Goal: Task Accomplishment & Management: Manage account settings

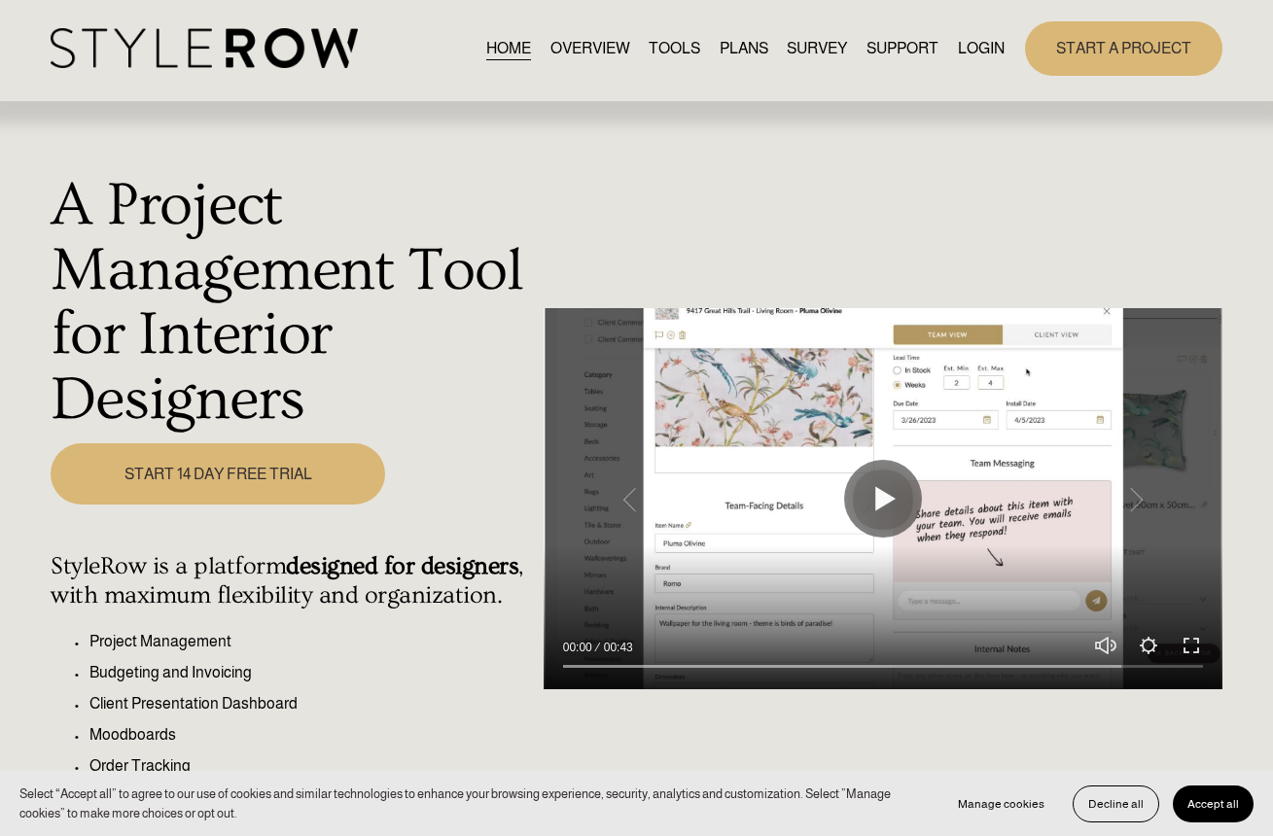
scroll to position [8, 0]
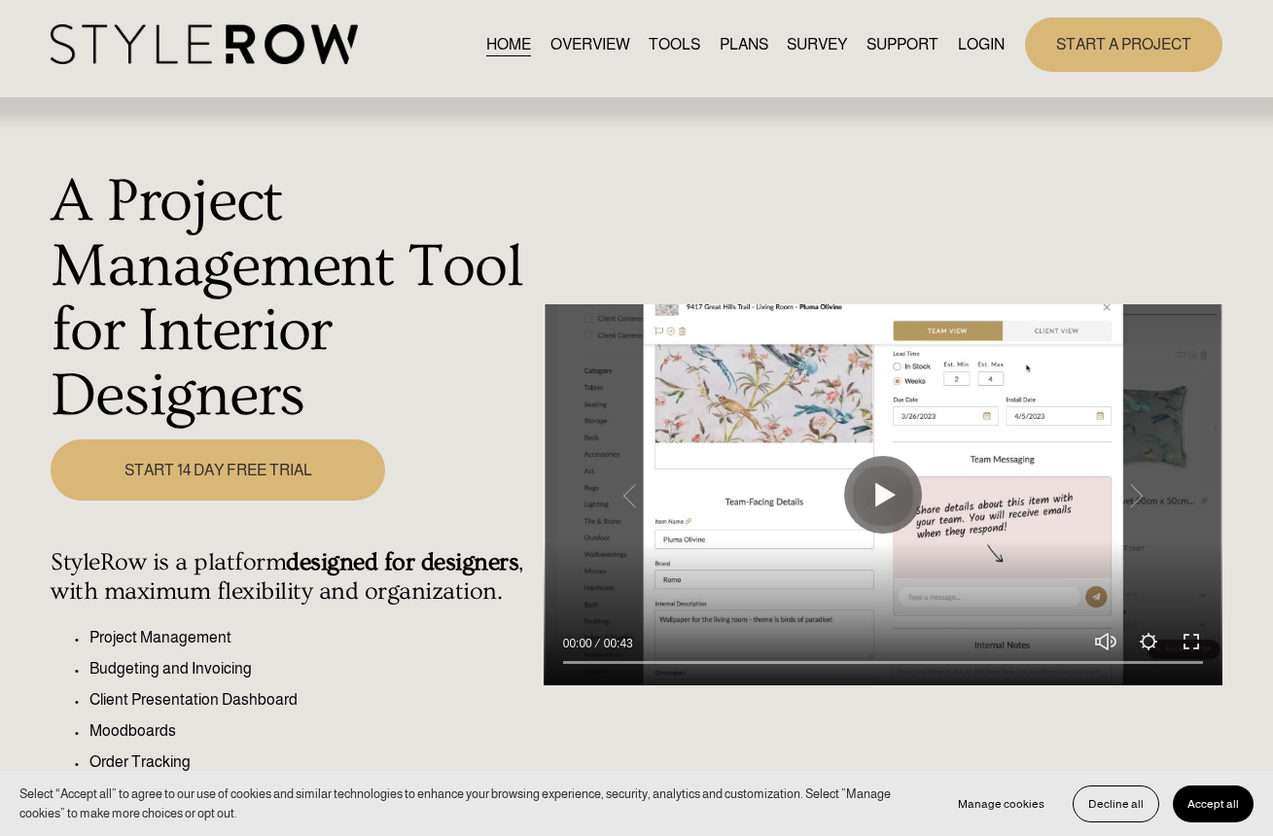
click at [965, 40] on link "LOGIN" at bounding box center [981, 44] width 47 height 26
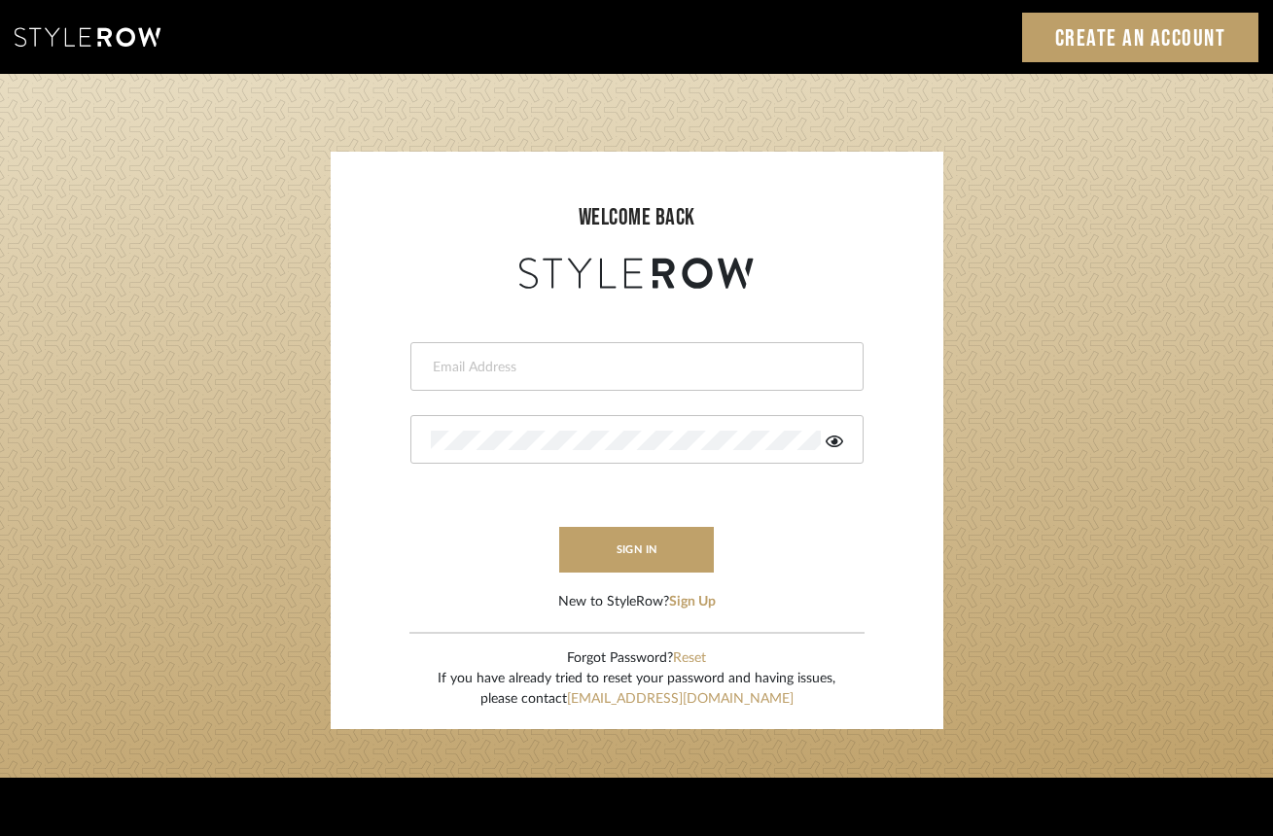
type input "katrina@slowduststudio.com"
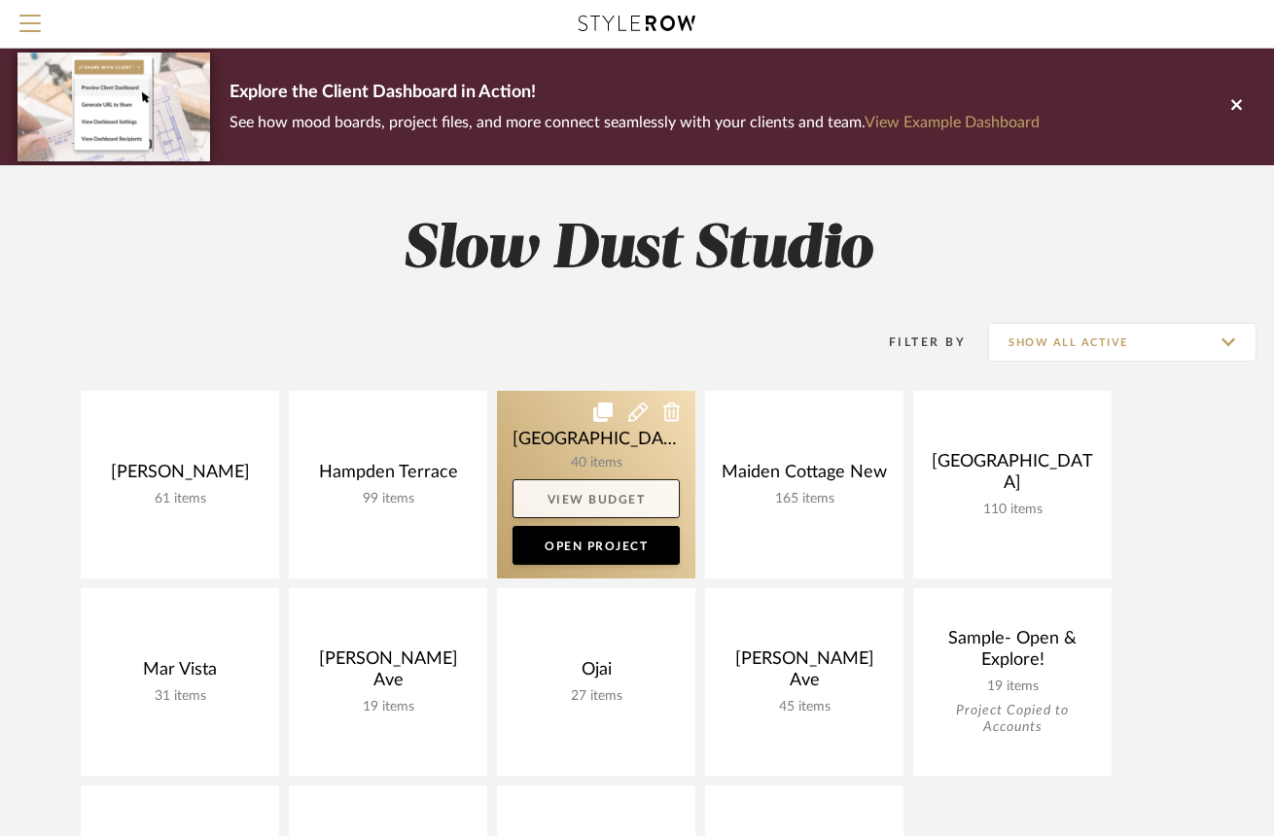
click at [573, 501] on link "View Budget" at bounding box center [596, 498] width 167 height 39
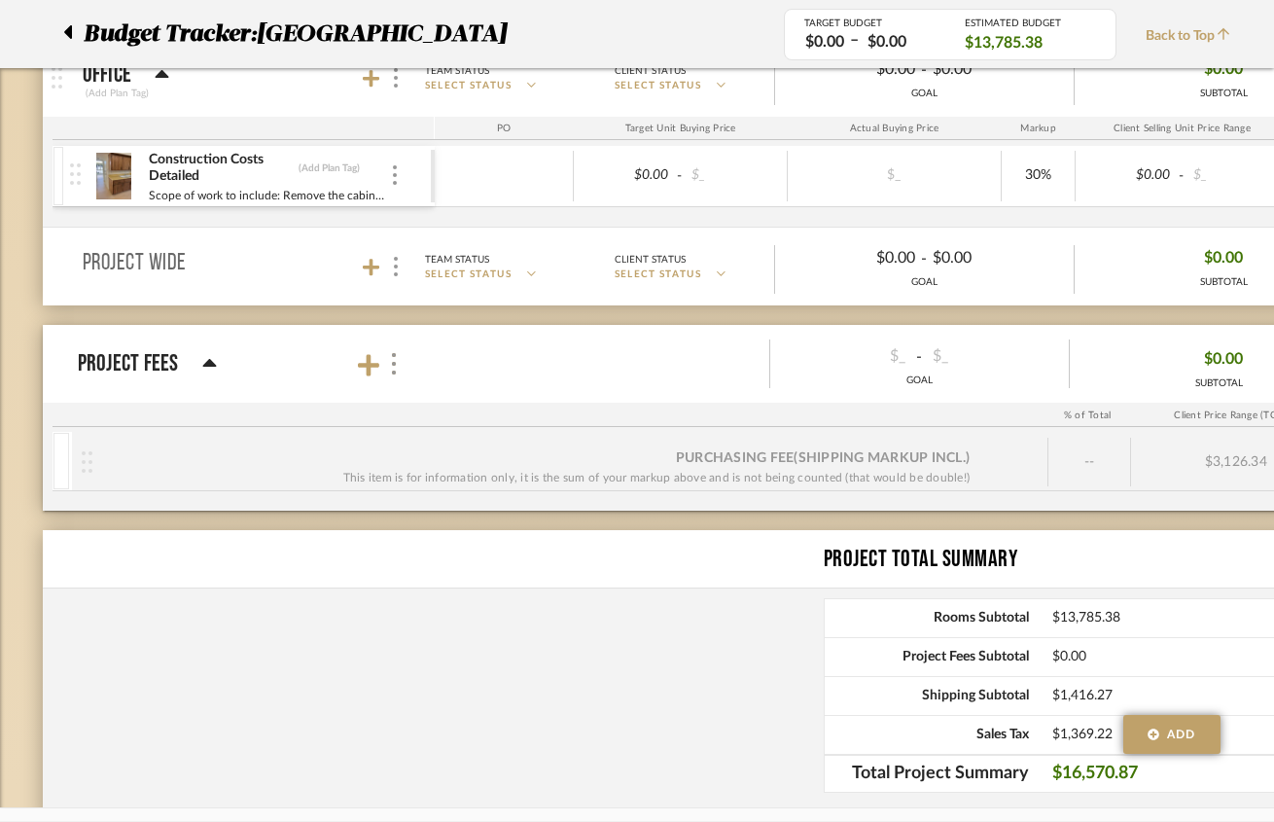
scroll to position [2443, 0]
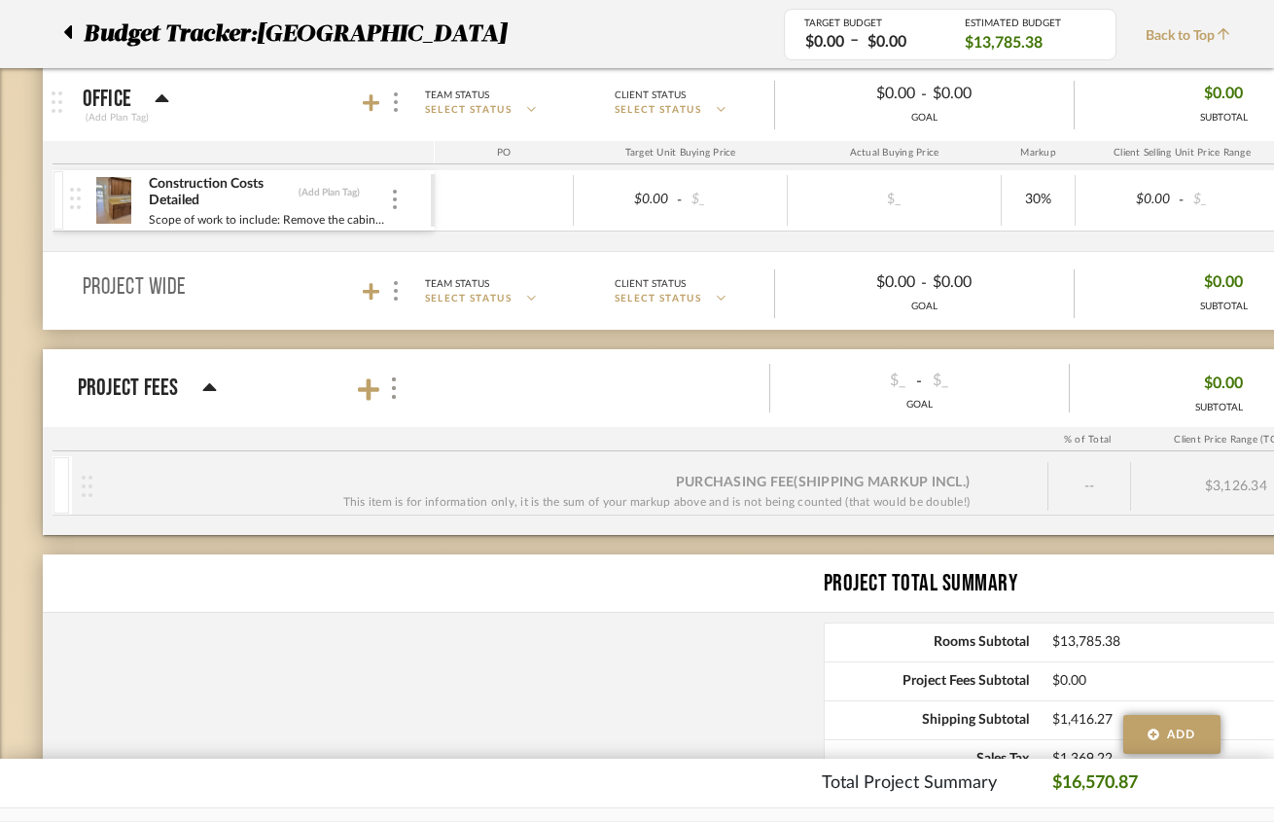
click at [211, 394] on icon at bounding box center [209, 387] width 15 height 23
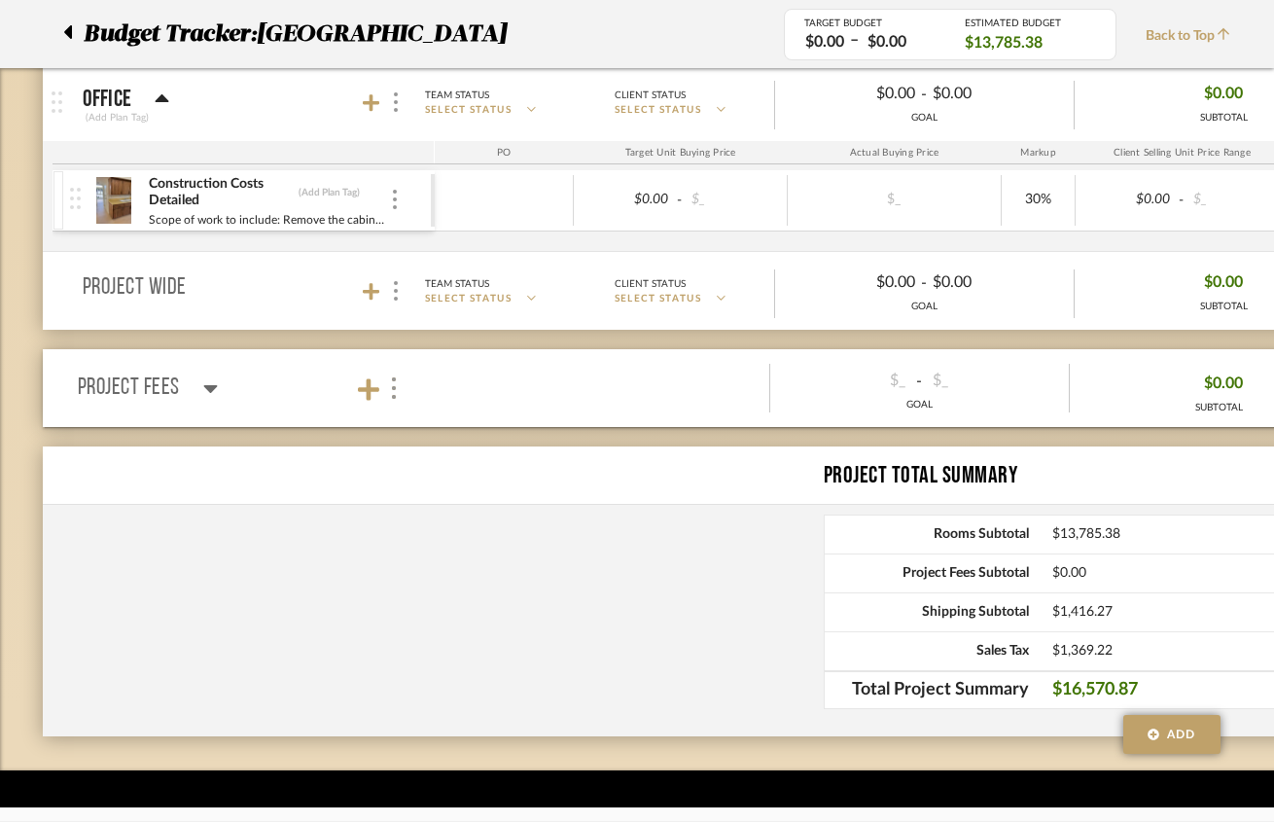
click at [212, 393] on icon at bounding box center [210, 387] width 15 height 23
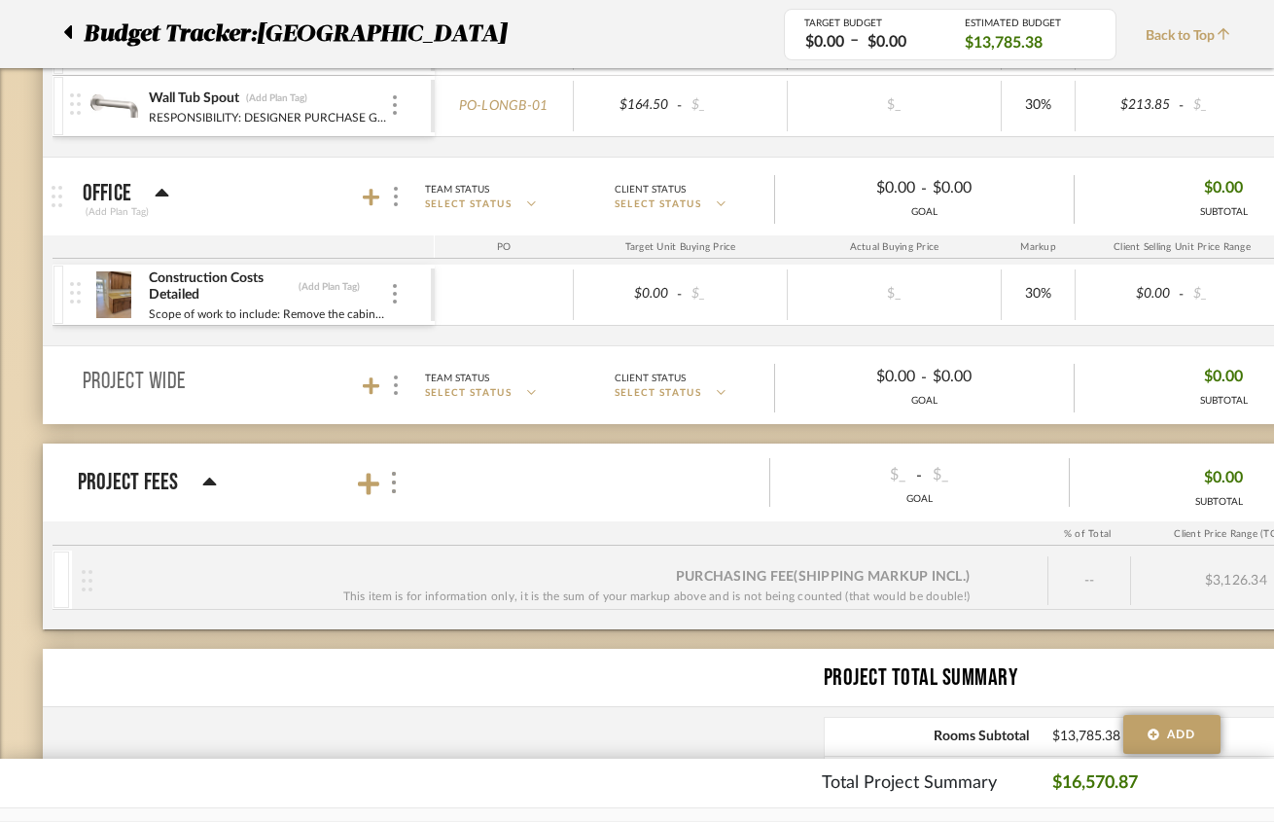
scroll to position [2369, 0]
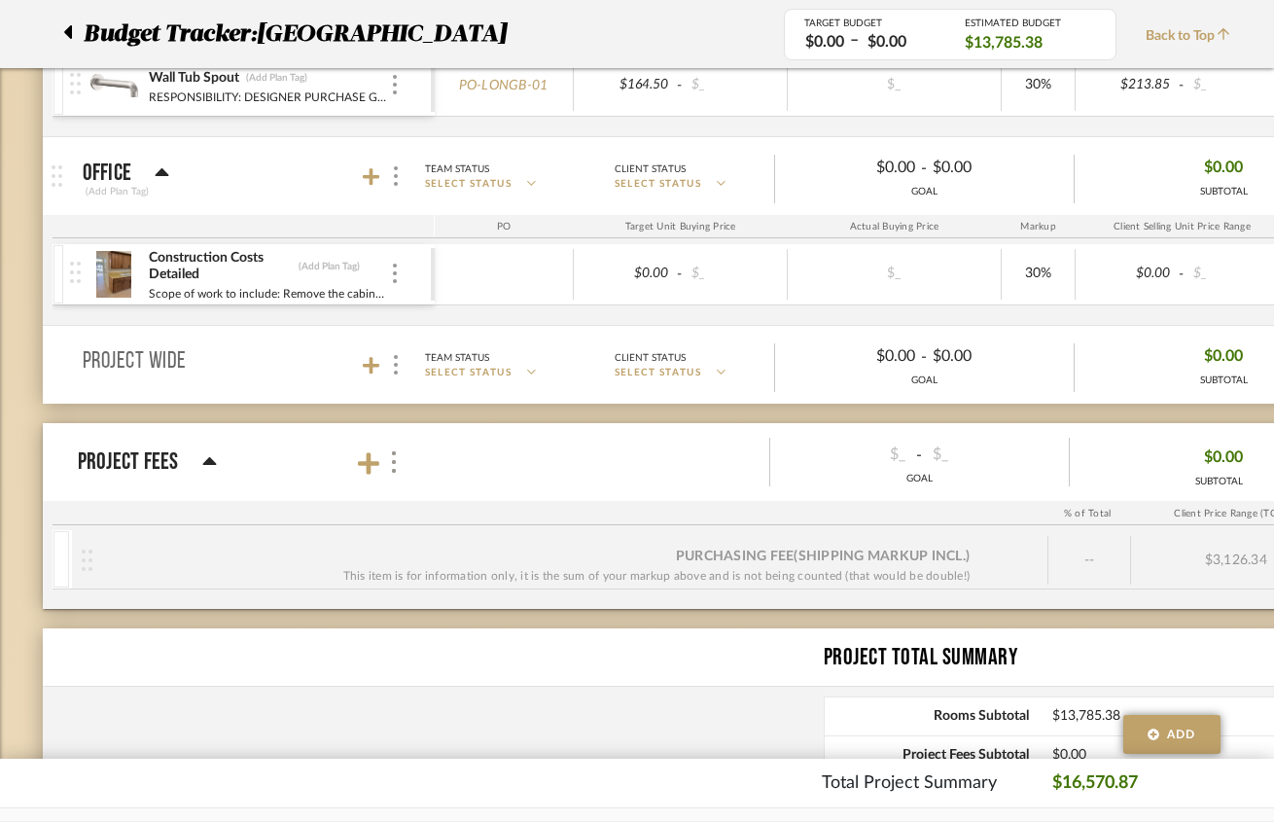
click at [853, 546] on div "Purchasing Fee (Shipping markup incl.) This item is for information only, it is…" at bounding box center [536, 560] width 888 height 51
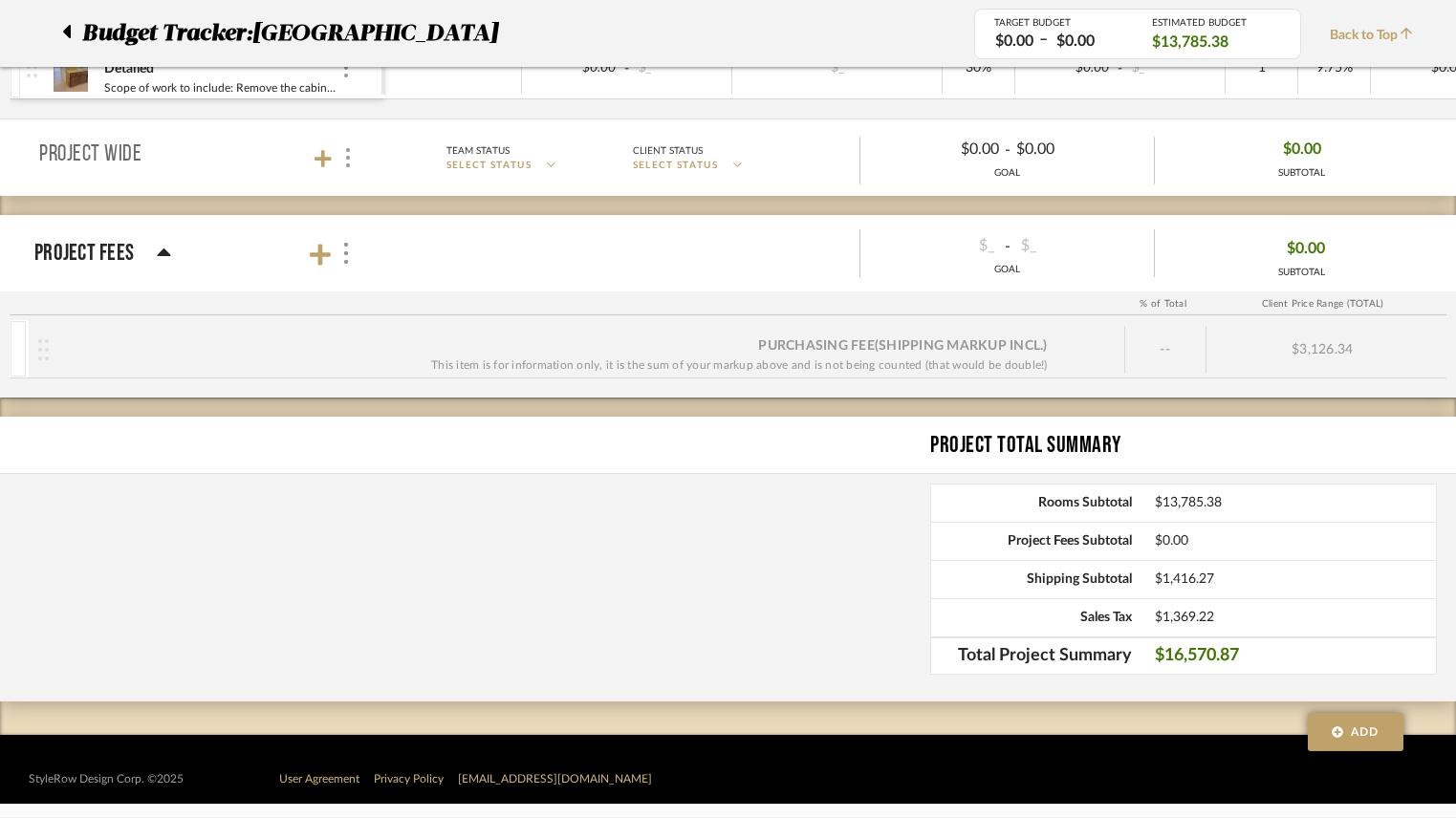
scroll to position [2625, 0]
